Goal: Navigation & Orientation: Go to known website

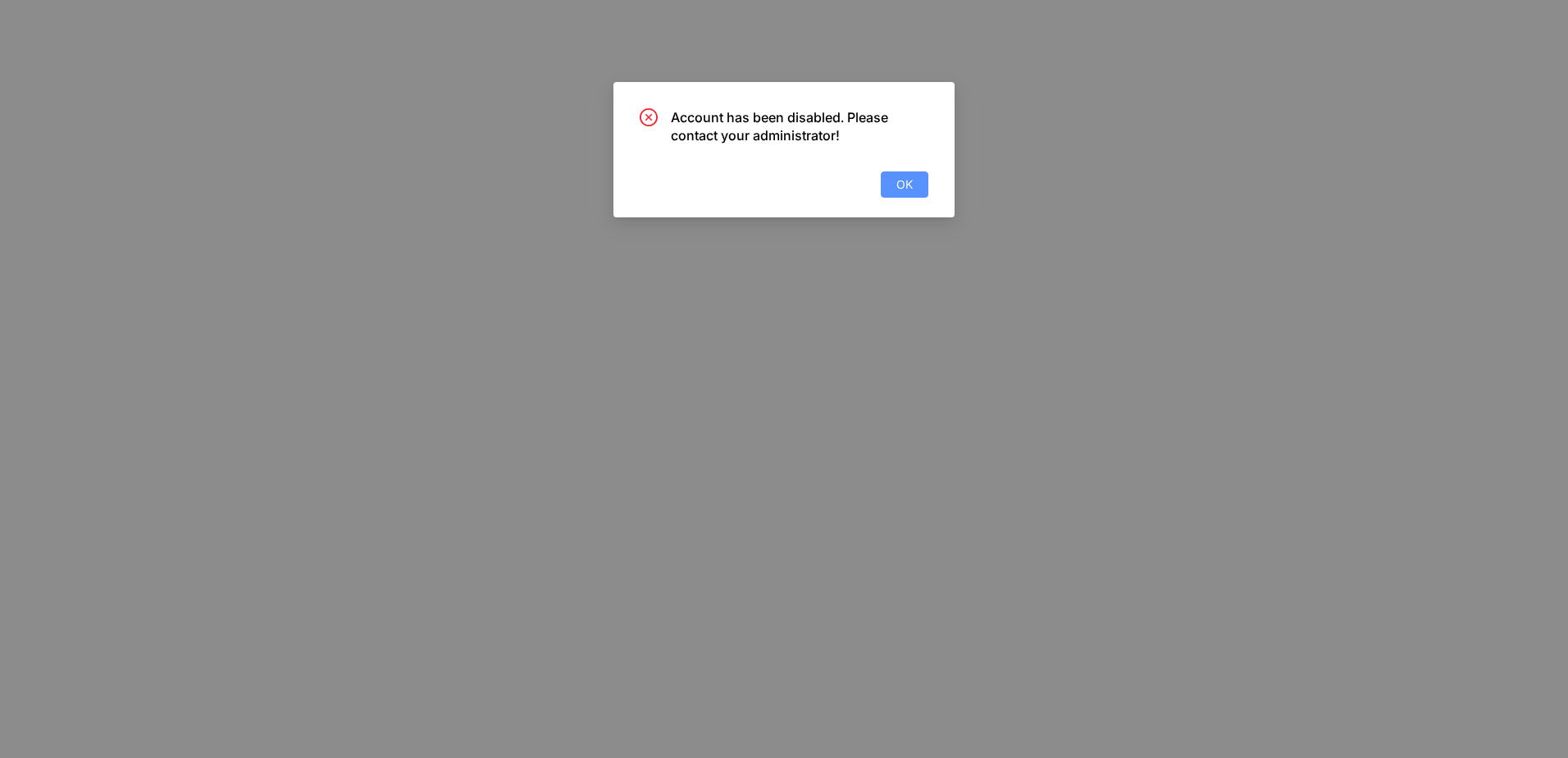
click at [912, 187] on span "OK" at bounding box center [905, 185] width 16 height 18
